Goal: Information Seeking & Learning: Learn about a topic

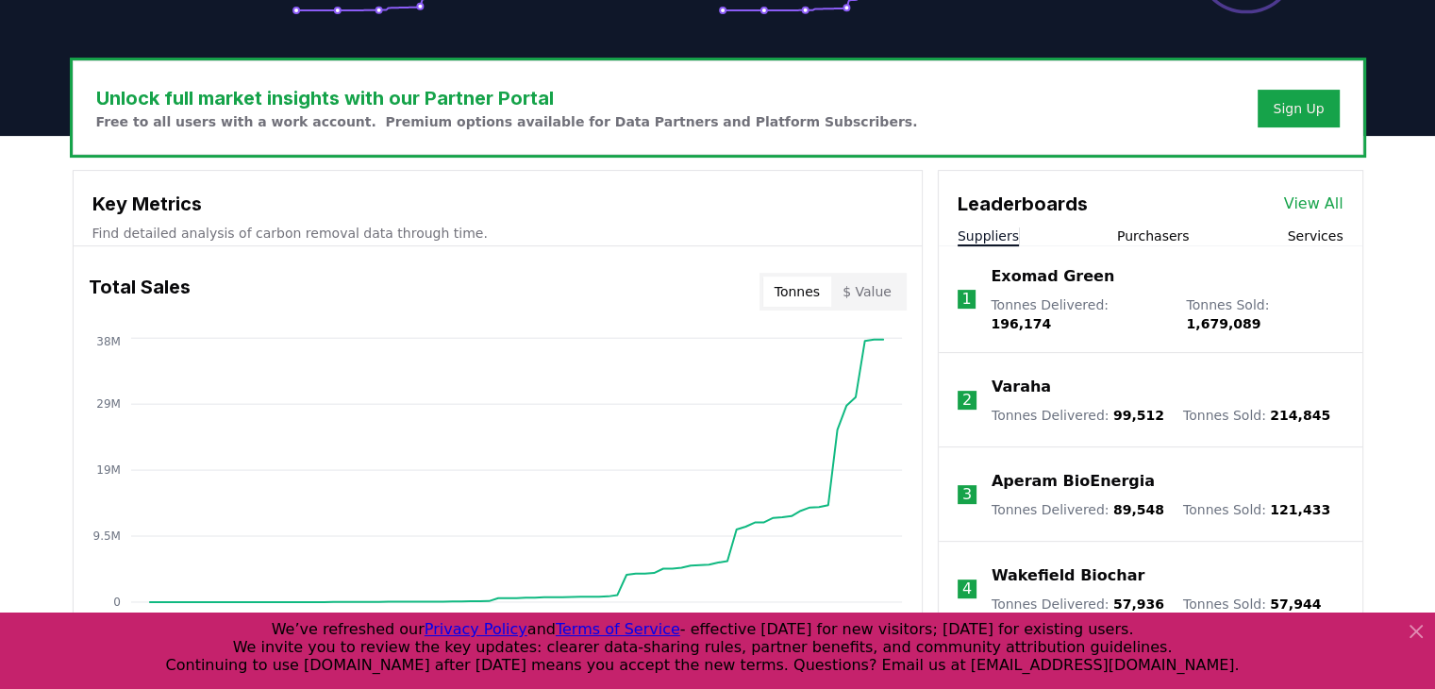
scroll to position [566, 0]
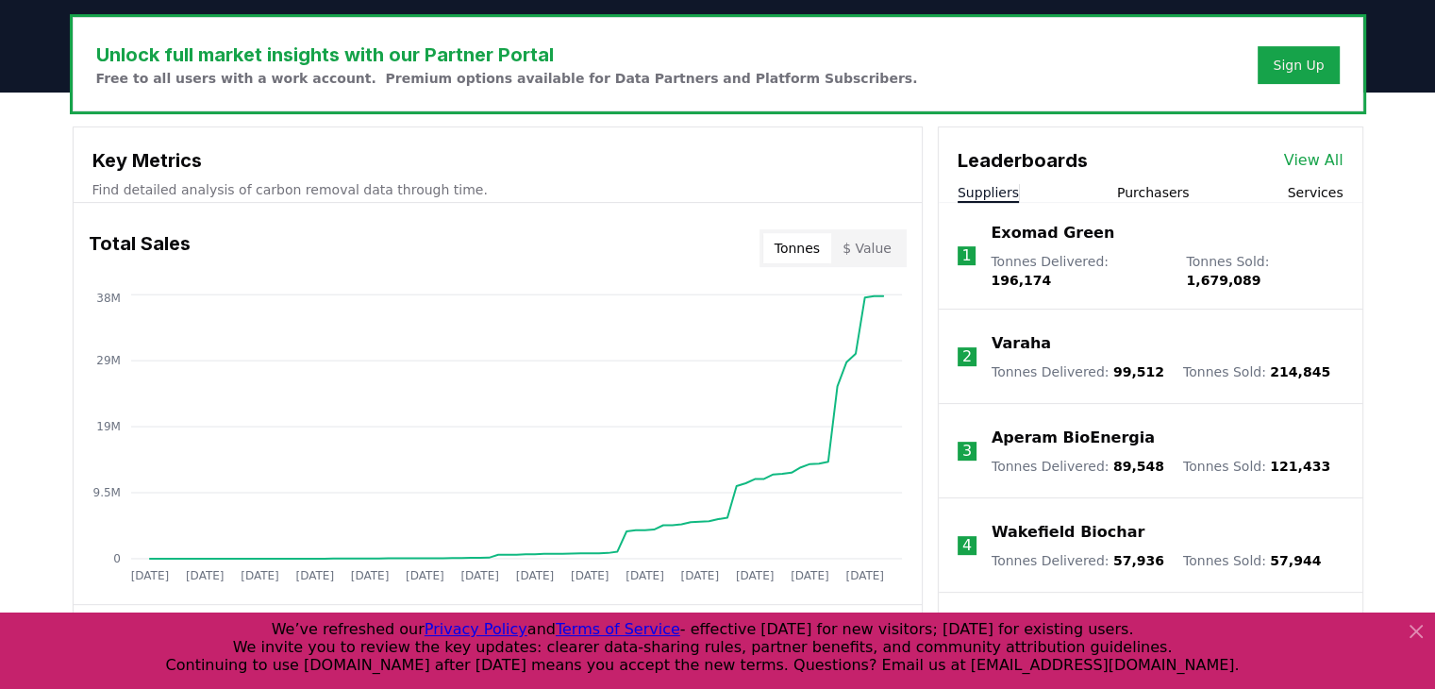
click at [1042, 232] on p "Exomad Green" at bounding box center [1052, 233] width 124 height 23
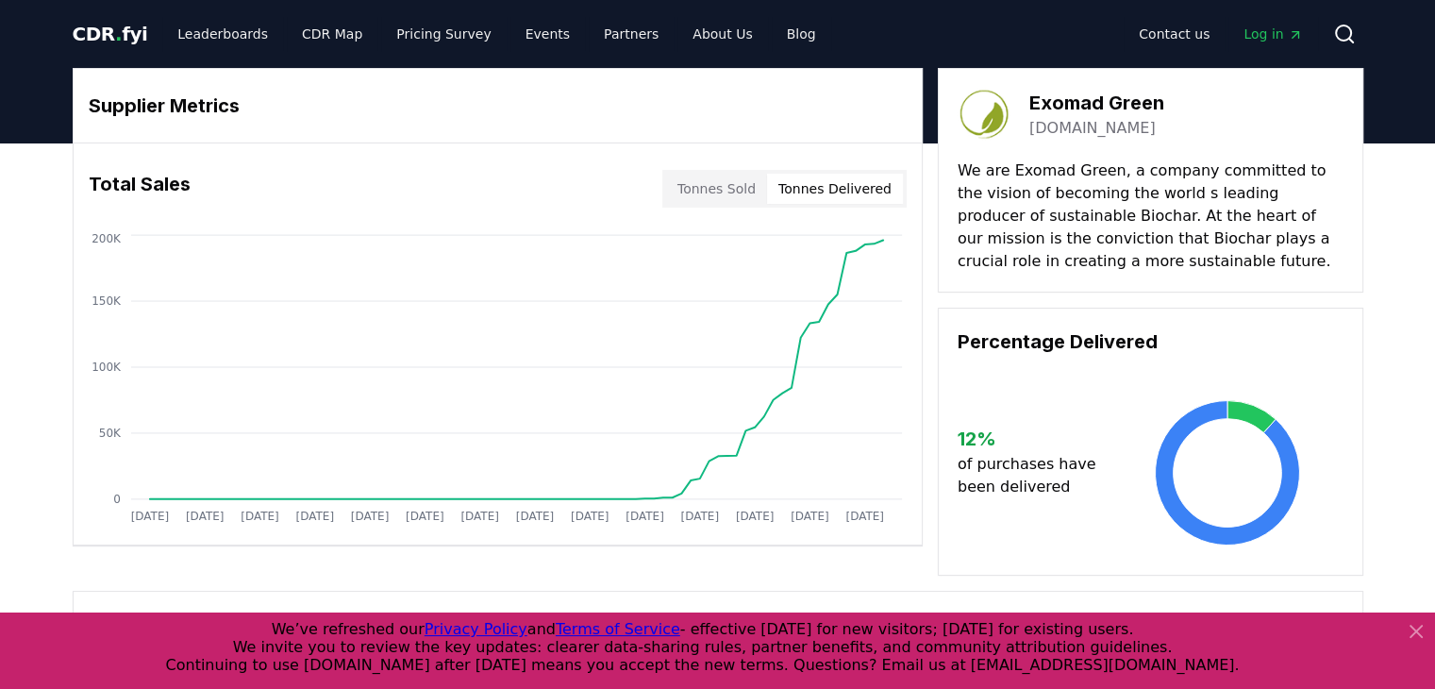
click at [837, 186] on button "Tonnes Delivered" at bounding box center [835, 189] width 136 height 30
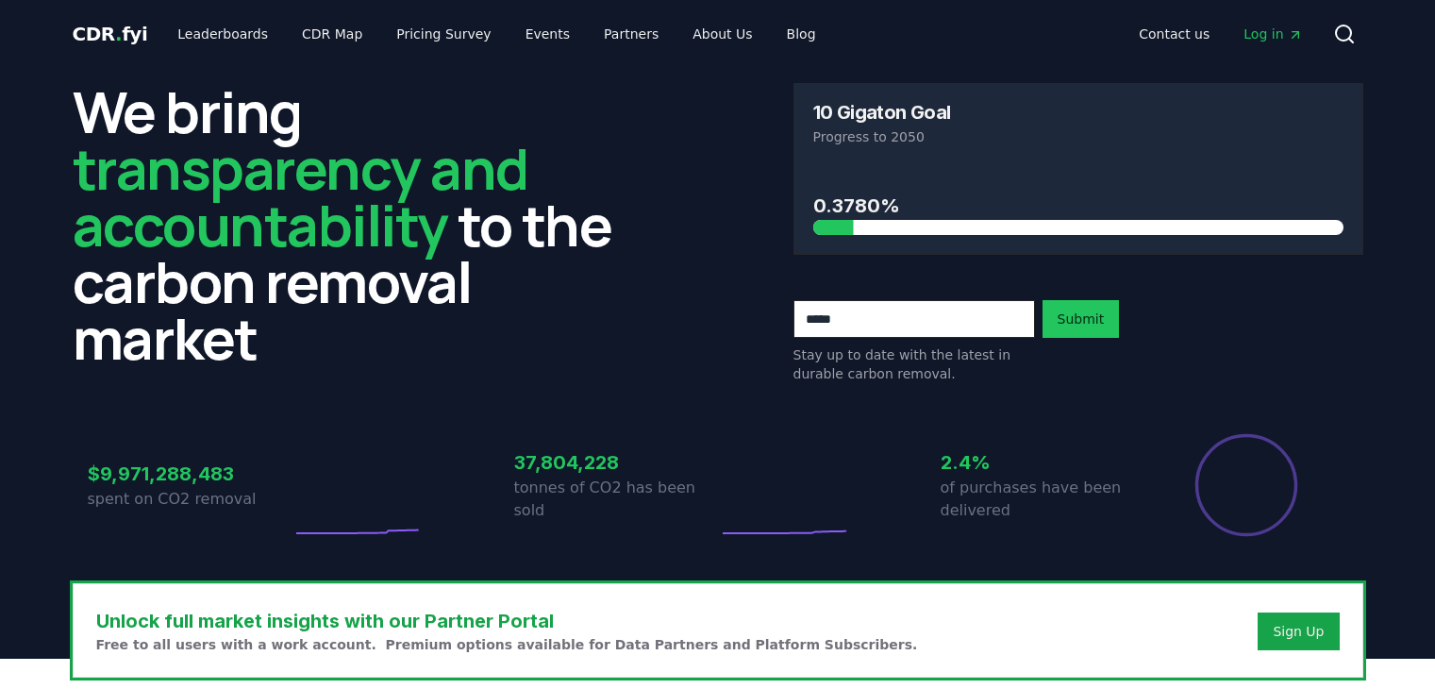
scroll to position [566, 0]
